Goal: Information Seeking & Learning: Learn about a topic

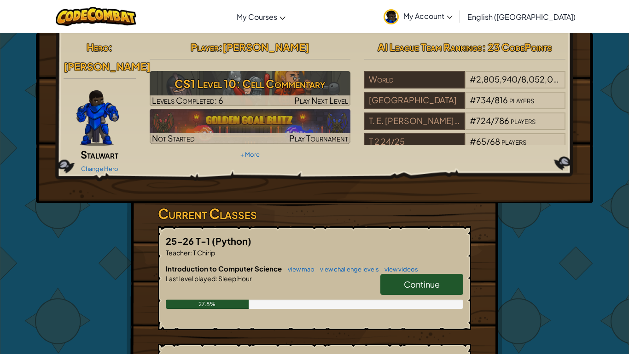
click at [410, 277] on link "Continue" at bounding box center [421, 283] width 83 height 21
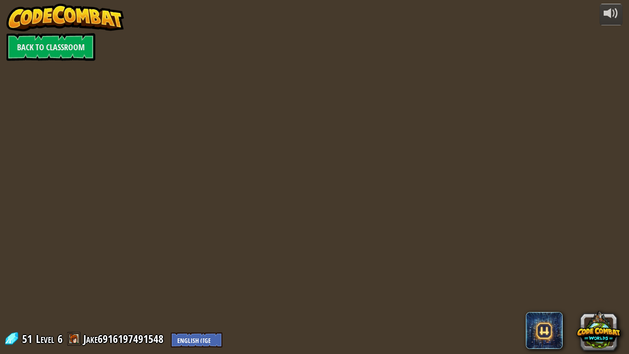
click at [395, 267] on div "powered by Back to Classroom 51 Level 6 Jake6916197491548 English (US) English …" at bounding box center [314, 177] width 629 height 354
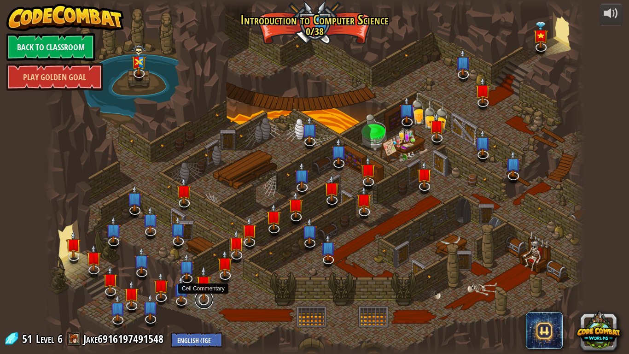
click at [198, 300] on link at bounding box center [204, 299] width 18 height 18
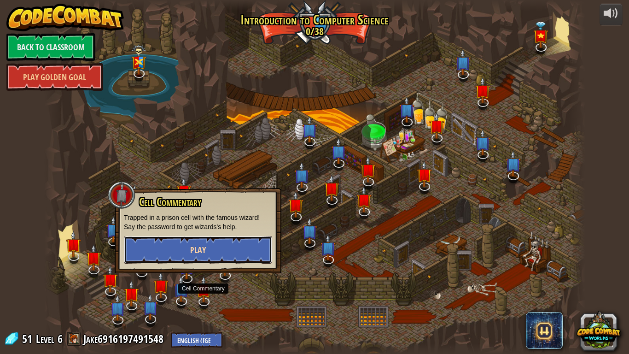
click at [222, 255] on button "Play" at bounding box center [198, 250] width 148 height 28
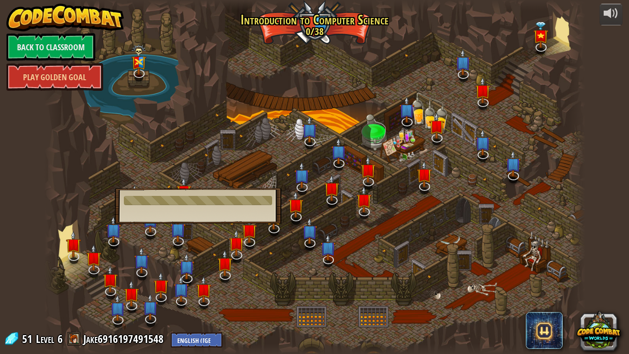
click at [193, 287] on div at bounding box center [314, 177] width 541 height 354
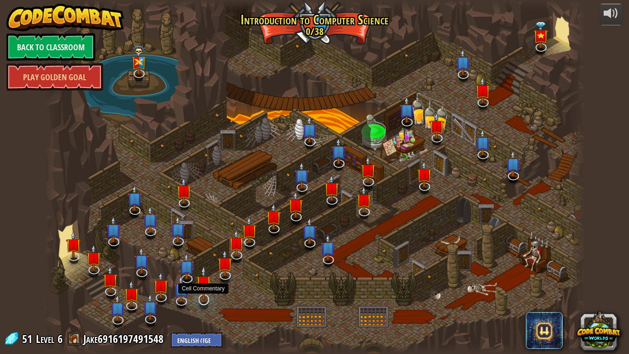
click at [200, 290] on img at bounding box center [203, 282] width 15 height 35
